Goal: Check status

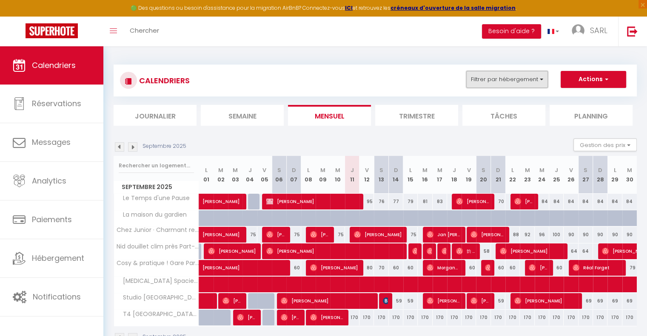
click at [480, 76] on button "Filtrer par hébergement" at bounding box center [507, 79] width 82 height 17
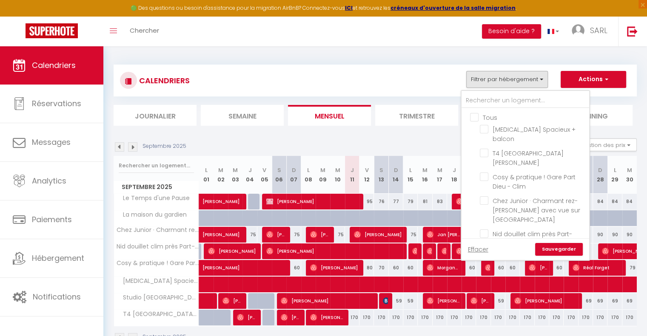
click at [483, 253] on input "Le Temps d'une Pause" at bounding box center [533, 257] width 106 height 9
checkbox input "true"
checkbox input "false"
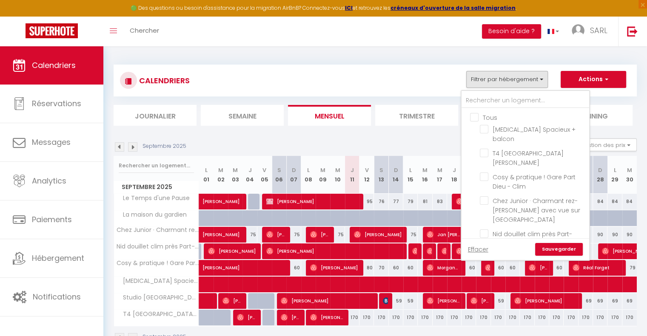
checkbox input "false"
click at [555, 252] on link "Sauvegarder" at bounding box center [559, 249] width 48 height 13
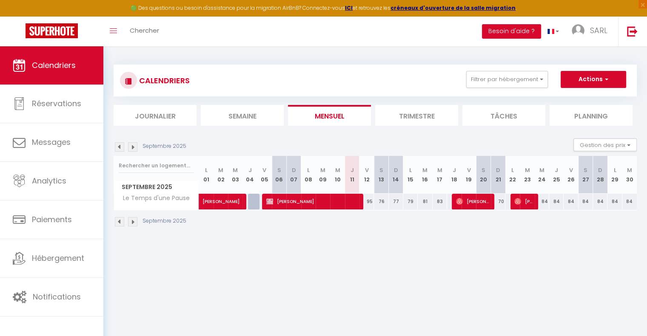
click at [119, 148] on img at bounding box center [119, 146] width 9 height 9
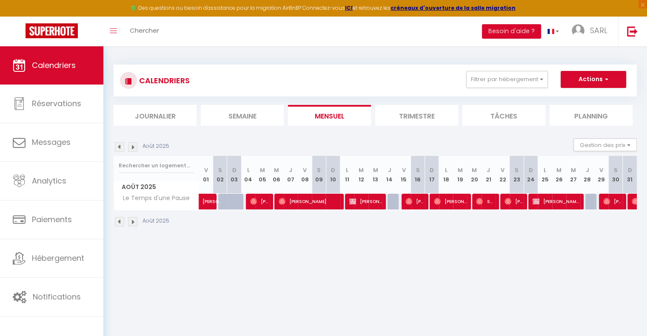
click at [119, 148] on img at bounding box center [119, 146] width 9 height 9
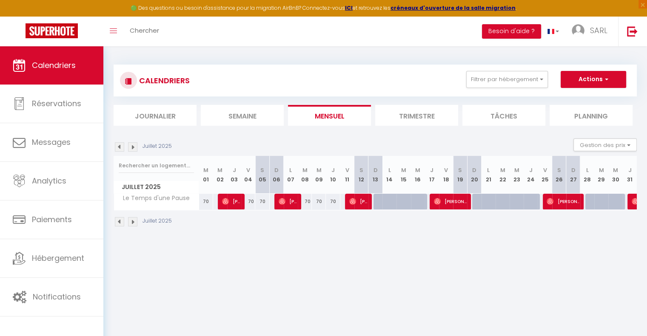
click at [119, 148] on img at bounding box center [119, 146] width 9 height 9
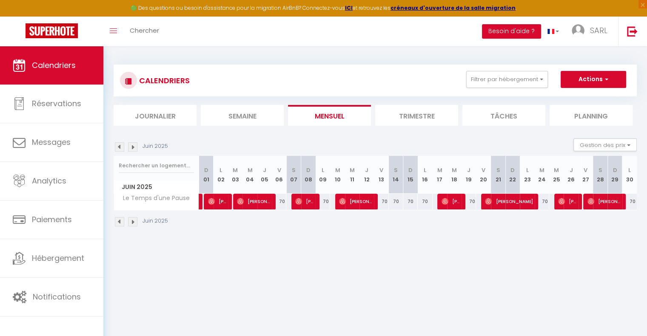
click at [119, 148] on img at bounding box center [119, 146] width 9 height 9
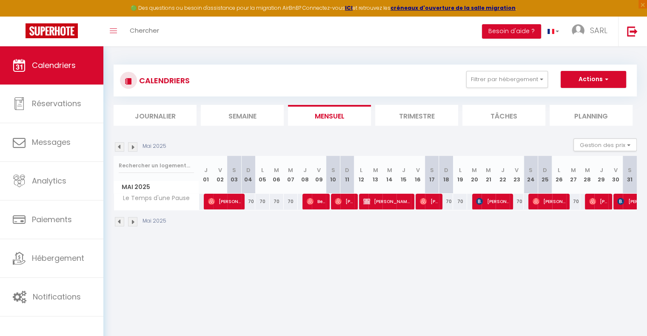
click at [119, 148] on img at bounding box center [119, 146] width 9 height 9
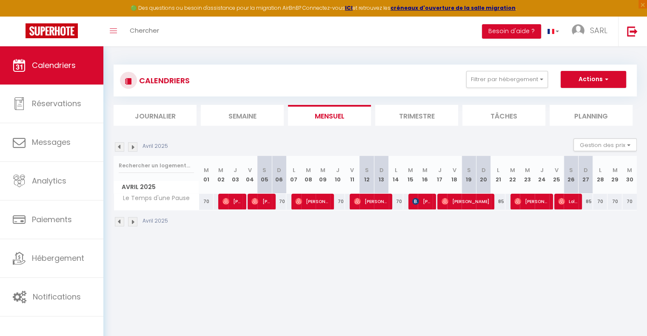
click at [119, 148] on img at bounding box center [119, 146] width 9 height 9
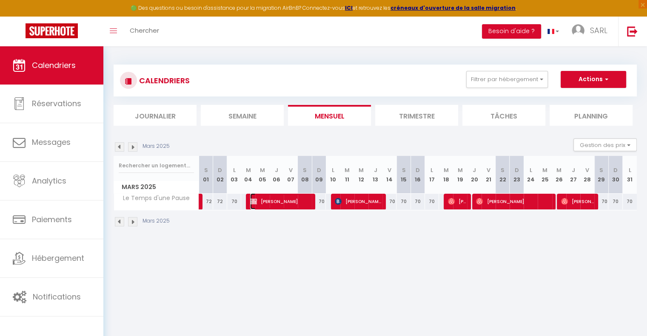
click at [275, 203] on span "[PERSON_NAME]" at bounding box center [280, 201] width 61 height 16
select select "KO"
select select "OK"
select select "0"
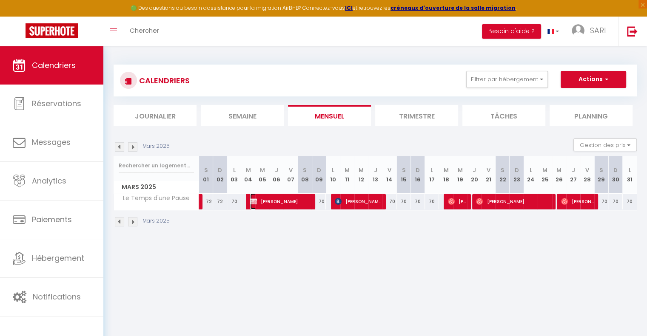
select select "1"
select select
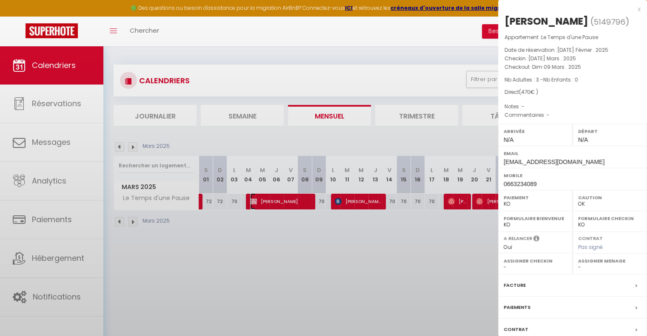
select select
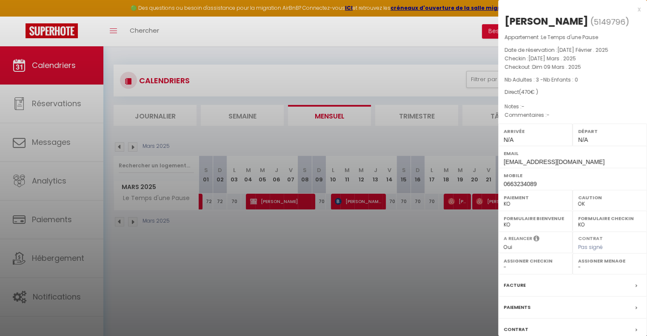
click at [122, 148] on div at bounding box center [323, 168] width 647 height 336
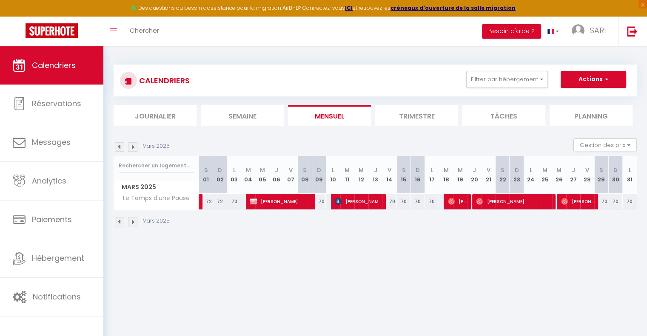
click at [122, 148] on img at bounding box center [119, 146] width 9 height 9
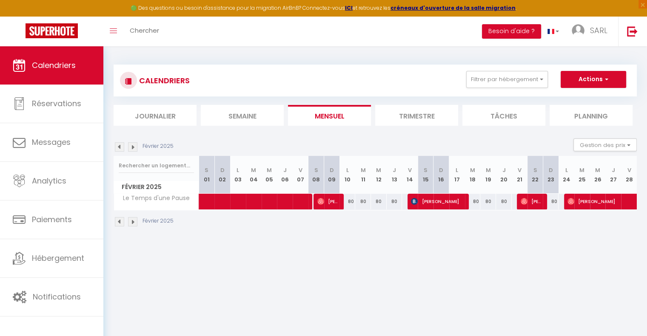
click at [122, 148] on img at bounding box center [119, 146] width 9 height 9
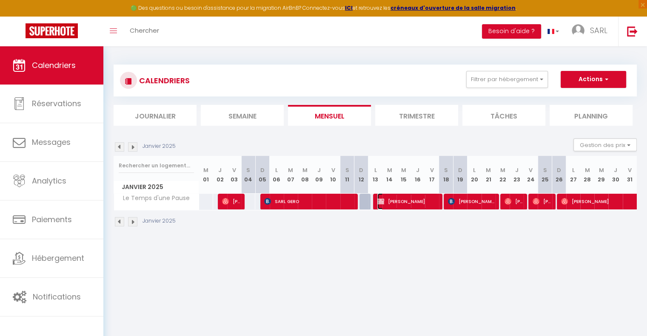
click at [403, 200] on span "[PERSON_NAME]" at bounding box center [407, 201] width 61 height 16
select select "OK"
select select "KO"
select select
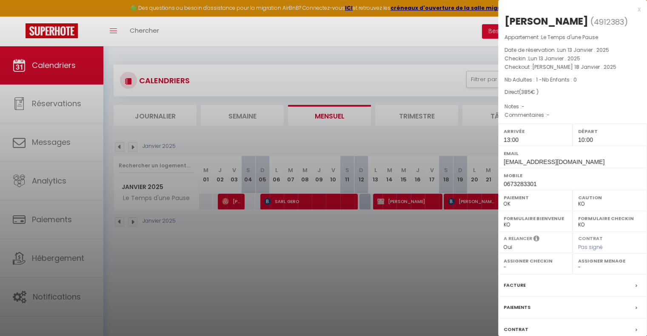
click at [402, 205] on div at bounding box center [323, 168] width 647 height 336
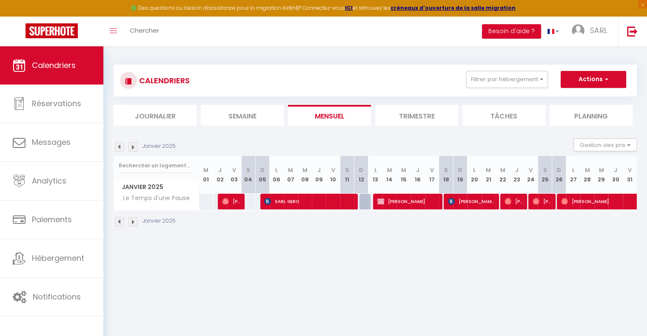
click at [119, 150] on img at bounding box center [119, 146] width 9 height 9
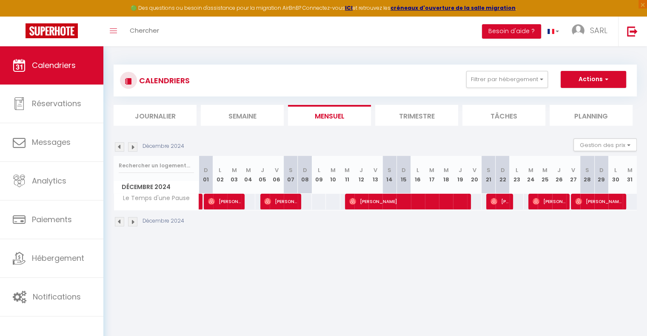
click at [119, 150] on img at bounding box center [119, 146] width 9 height 9
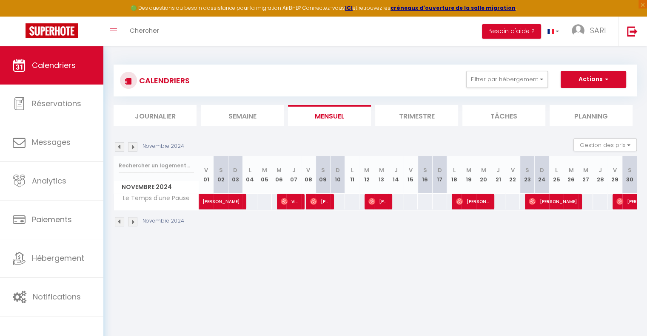
click at [119, 150] on img at bounding box center [119, 146] width 9 height 9
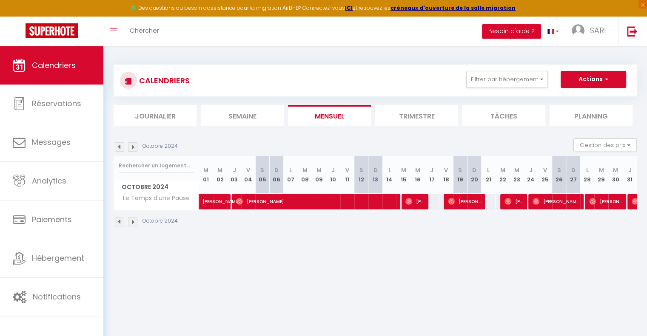
click at [119, 150] on img at bounding box center [119, 146] width 9 height 9
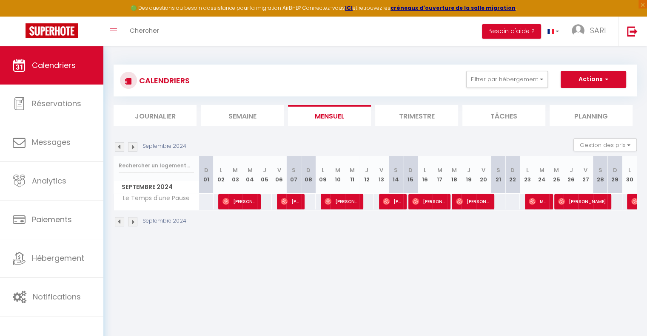
click at [119, 150] on img at bounding box center [119, 146] width 9 height 9
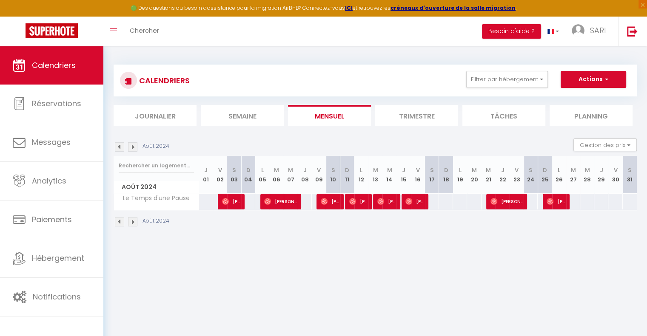
click at [119, 150] on img at bounding box center [119, 146] width 9 height 9
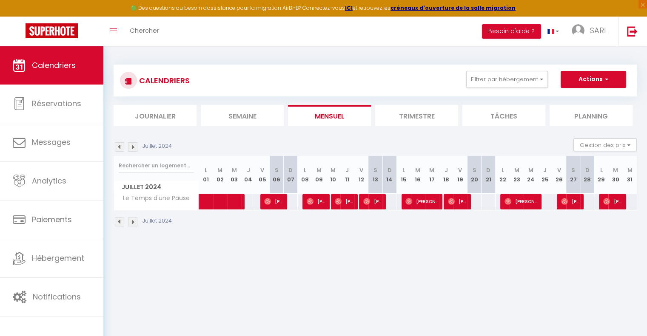
click at [119, 150] on img at bounding box center [119, 146] width 9 height 9
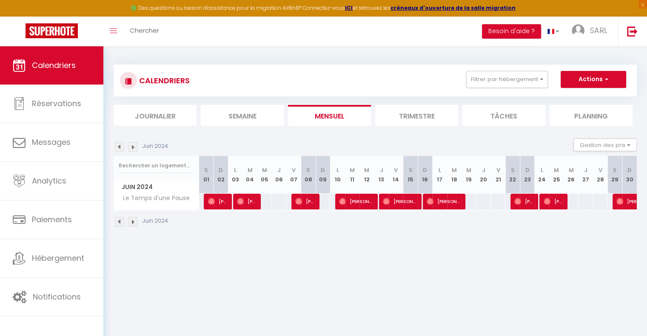
click at [119, 150] on img at bounding box center [119, 146] width 9 height 9
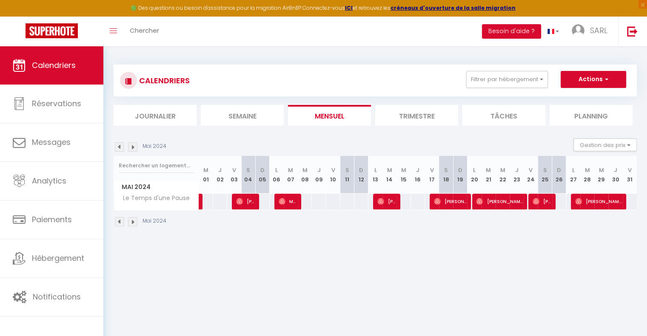
click at [119, 150] on img at bounding box center [119, 146] width 9 height 9
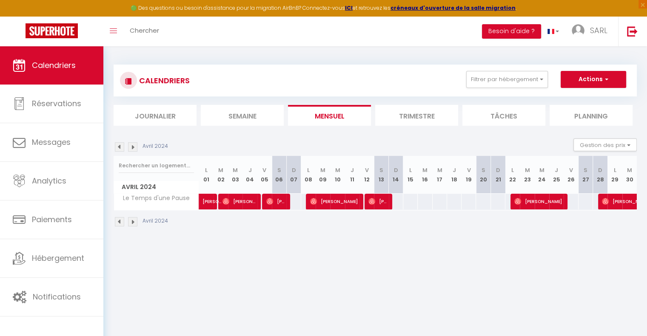
click at [119, 150] on img at bounding box center [119, 146] width 9 height 9
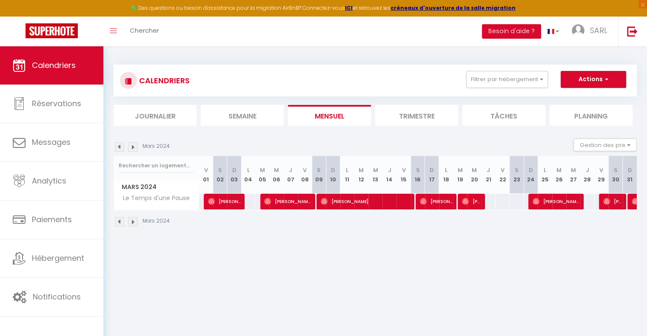
click at [119, 150] on img at bounding box center [119, 146] width 9 height 9
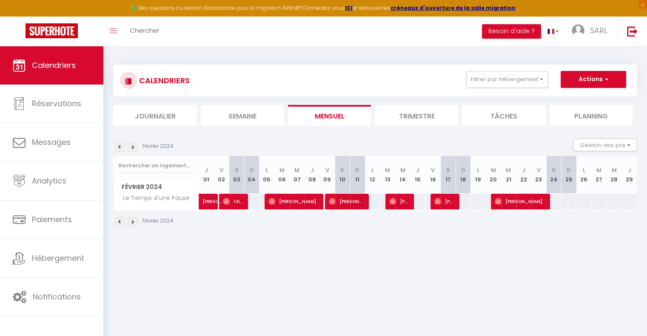
click at [119, 150] on img at bounding box center [119, 146] width 9 height 9
